Goal: Check status: Check status

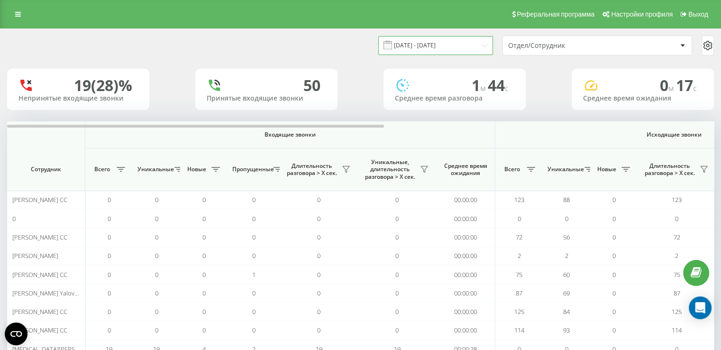
click at [477, 45] on input "18.08.2025 - 18.08.2025" at bounding box center [436, 45] width 115 height 18
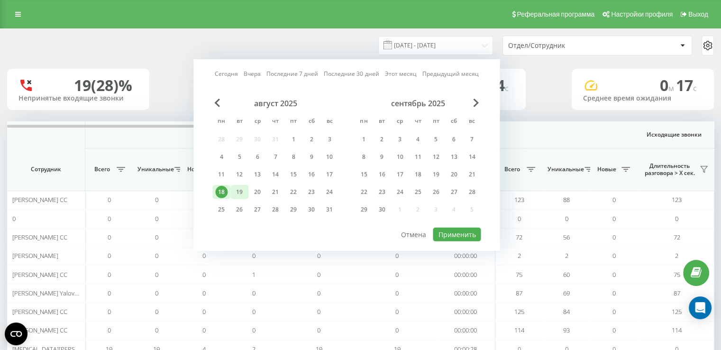
click at [244, 188] on div "19" at bounding box center [239, 192] width 12 height 12
click at [477, 233] on button "Применить" at bounding box center [457, 235] width 48 height 14
type input "[DATE] - [DATE]"
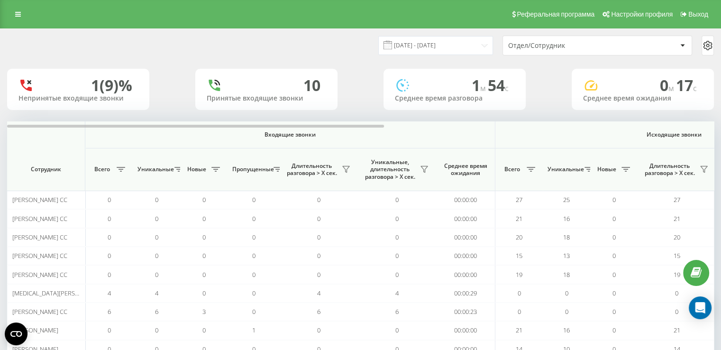
click at [546, 43] on div "Отдел/Сотрудник" at bounding box center [564, 46] width 113 height 8
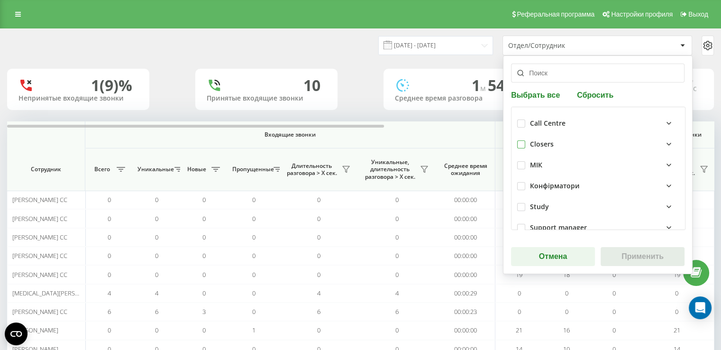
click at [518, 140] on label at bounding box center [521, 140] width 8 height 0
checkbox input "true"
click at [612, 256] on button "Применить" at bounding box center [643, 256] width 84 height 19
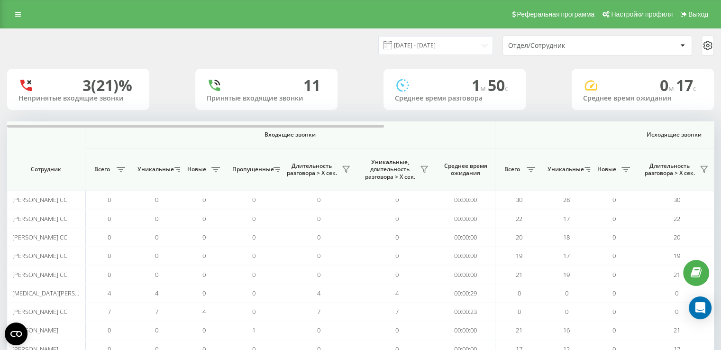
click at [544, 42] on div "Отдел/Сотрудник" at bounding box center [564, 46] width 113 height 8
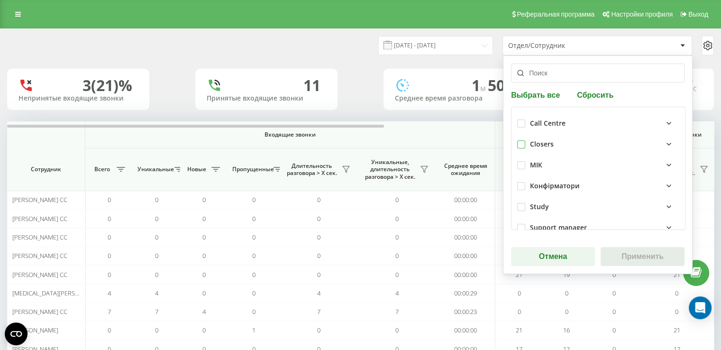
click at [522, 140] on label at bounding box center [521, 140] width 8 height 0
checkbox input "true"
click at [614, 254] on button "Применить" at bounding box center [643, 256] width 84 height 19
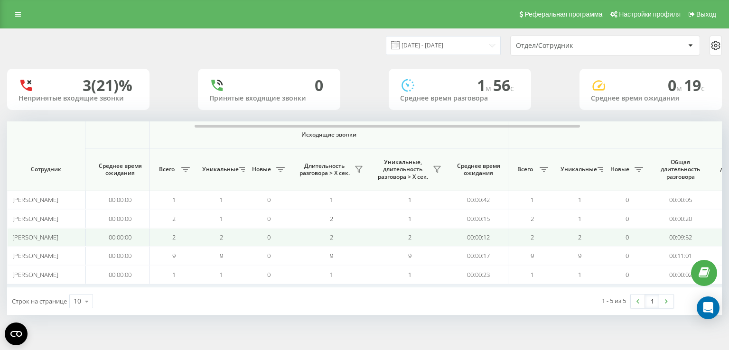
scroll to position [0, 360]
